Goal: Task Accomplishment & Management: Manage account settings

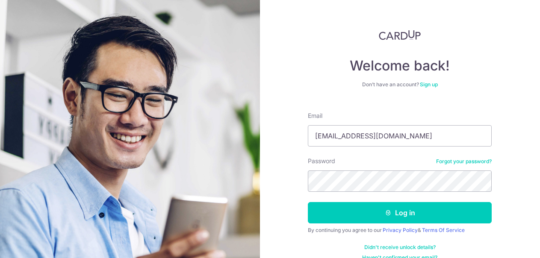
click at [308, 202] on button "Log in" at bounding box center [400, 212] width 184 height 21
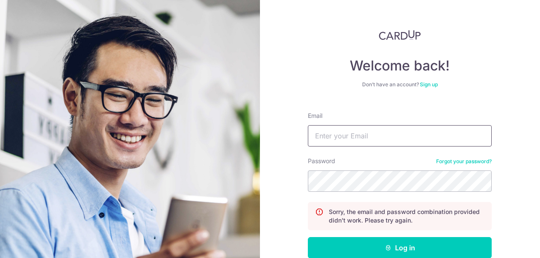
drag, startPoint x: 388, startPoint y: 130, endPoint x: 367, endPoint y: 102, distance: 34.8
click at [388, 130] on input "Email" at bounding box center [400, 135] width 184 height 21
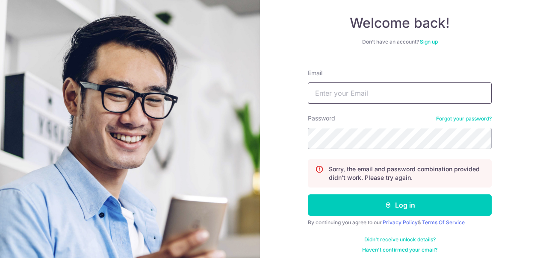
type input "[EMAIL_ADDRESS][DOMAIN_NAME]"
click at [308, 195] on button "Log in" at bounding box center [400, 205] width 184 height 21
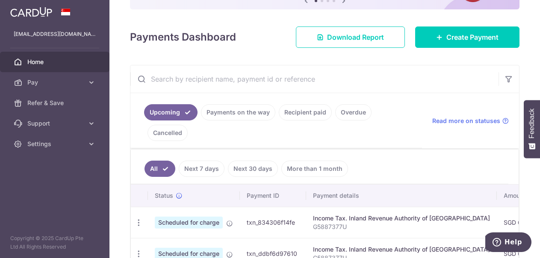
scroll to position [68, 0]
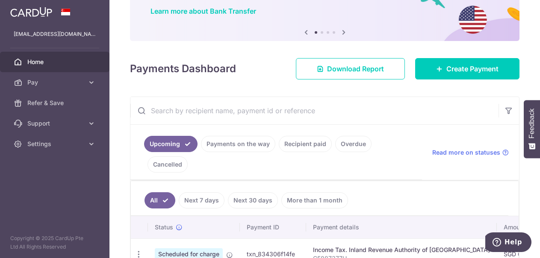
click at [295, 142] on link "Recipient paid" at bounding box center [305, 144] width 53 height 16
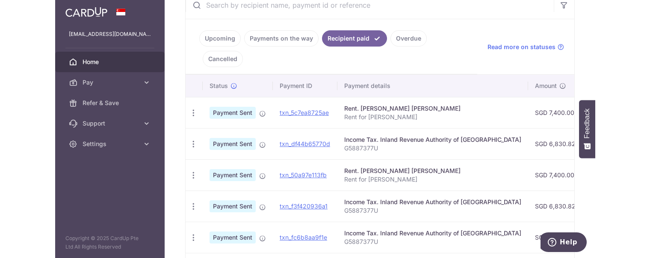
scroll to position [197, 0]
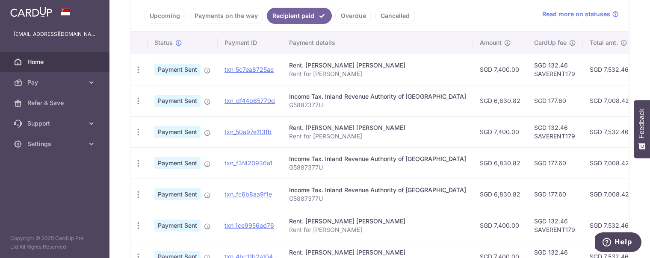
click at [160, 22] on link "Upcoming" at bounding box center [165, 16] width 42 height 16
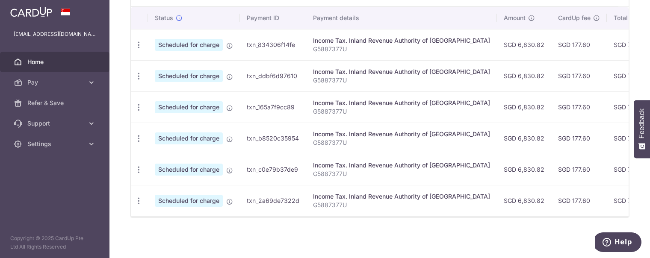
scroll to position [262, 0]
